Goal: Information Seeking & Learning: Find specific fact

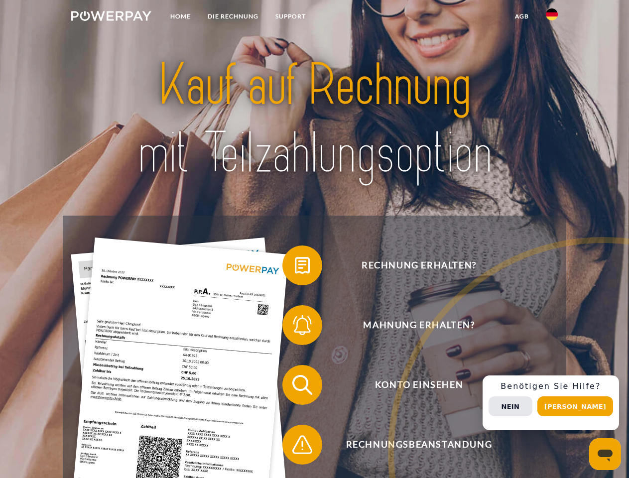
click at [111, 17] on img at bounding box center [111, 16] width 80 height 10
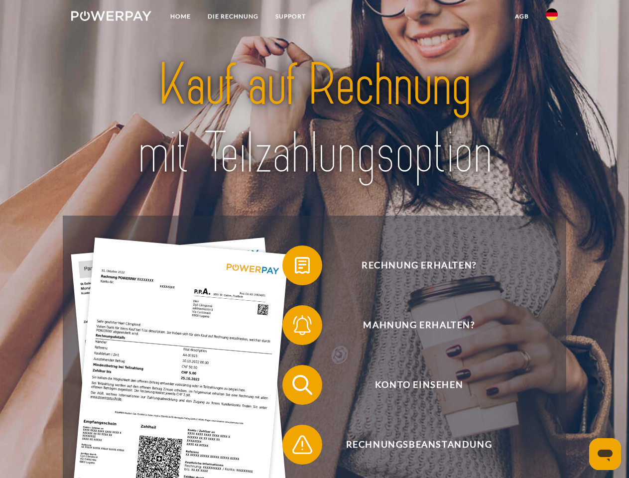
click at [551, 17] on img at bounding box center [552, 14] width 12 height 12
click at [521, 16] on link "agb" at bounding box center [521, 16] width 31 height 18
click at [295, 267] on span at bounding box center [287, 265] width 50 height 50
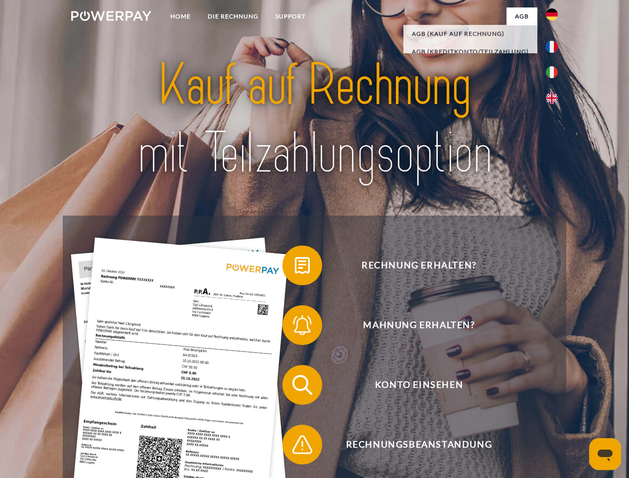
click at [295, 327] on span at bounding box center [287, 325] width 50 height 50
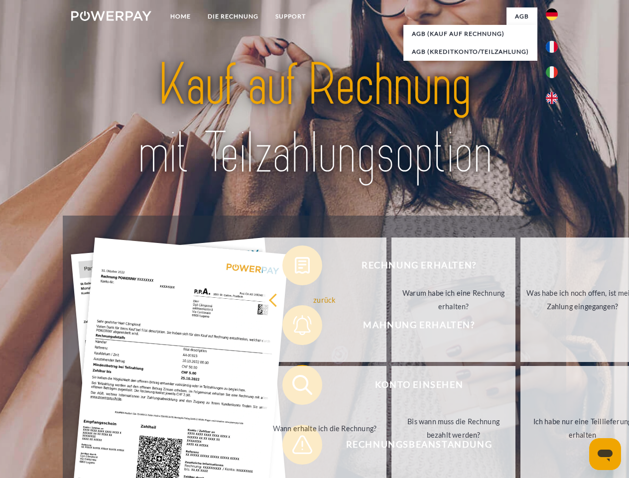
click at [391, 387] on link "Bis wann muss die Rechnung bezahlt werden?" at bounding box center [453, 428] width 124 height 124
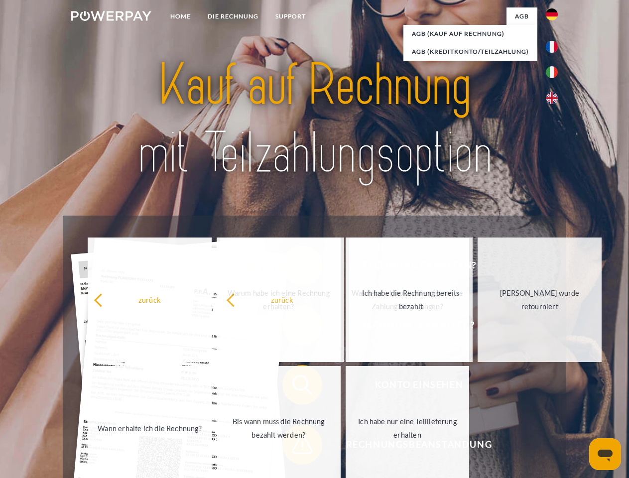
click at [295, 446] on span at bounding box center [287, 445] width 50 height 50
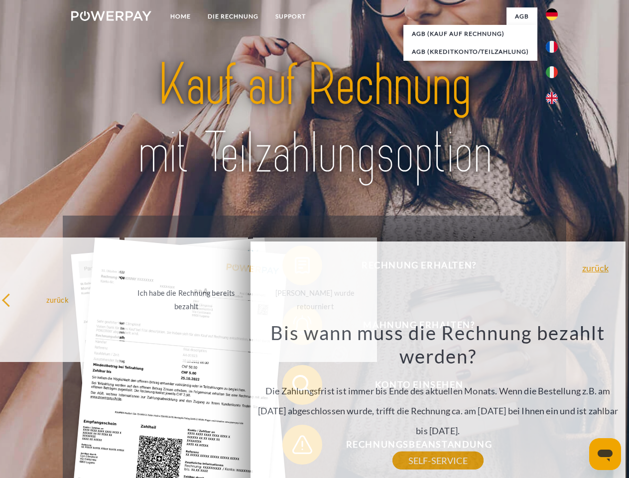
click at [554, 403] on div "Rechnung erhalten? Mahnung erhalten? Konto einsehen" at bounding box center [314, 415] width 503 height 398
